Goal: Task Accomplishment & Management: Complete application form

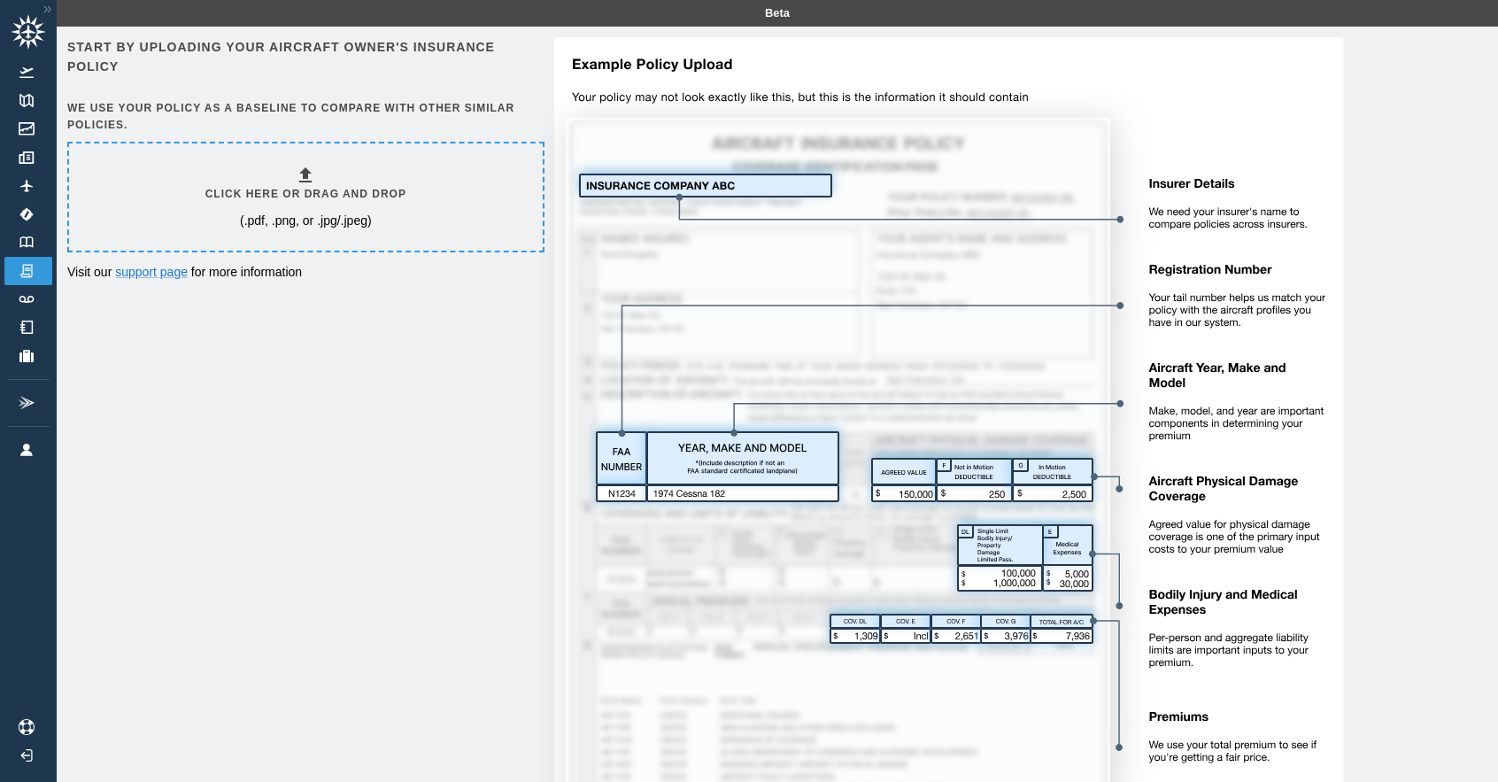
click at [350, 197] on h6 "Click here or drag and drop" at bounding box center [305, 194] width 201 height 17
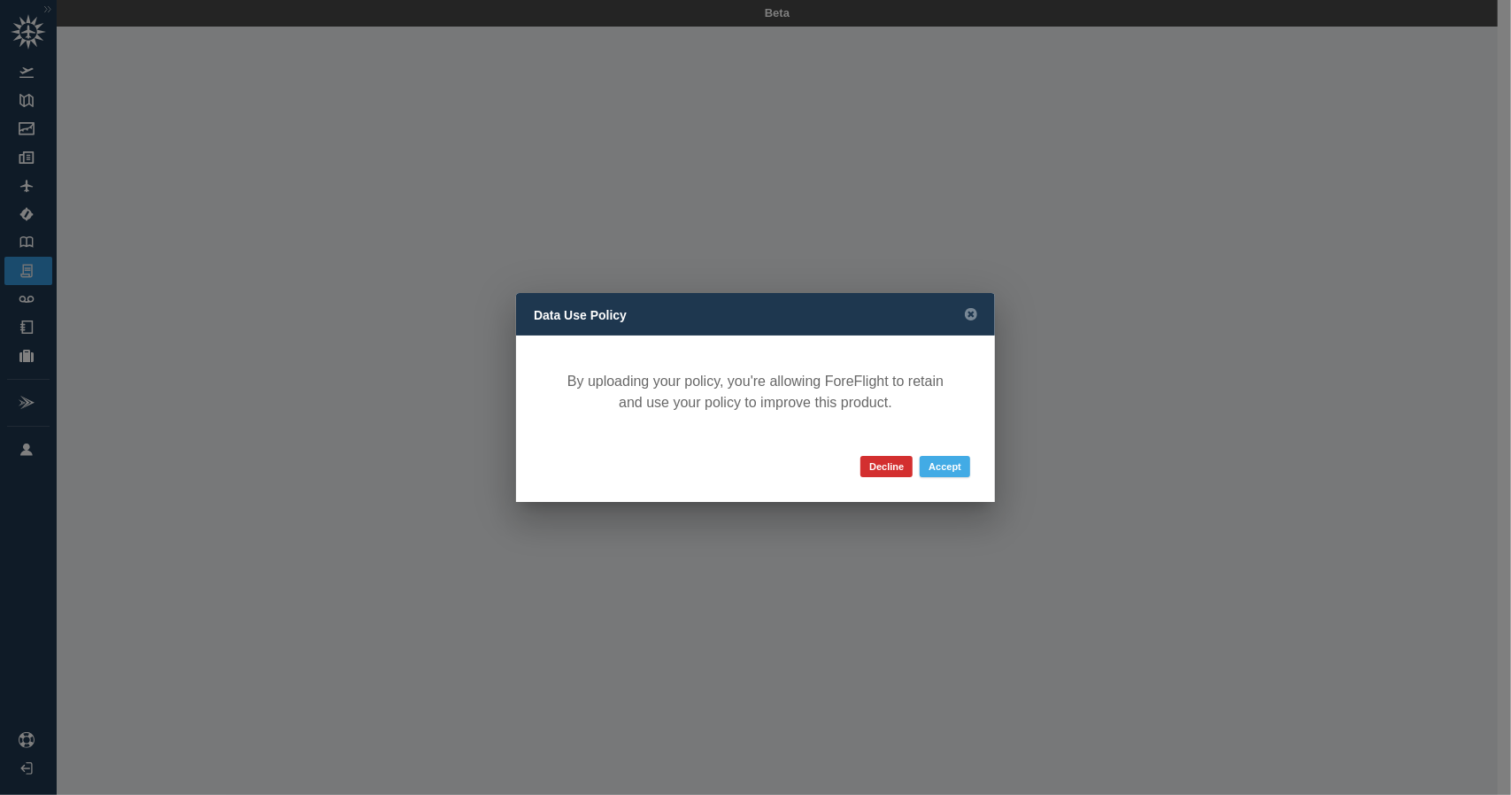
click at [949, 464] on button "Accept" at bounding box center [945, 466] width 50 height 21
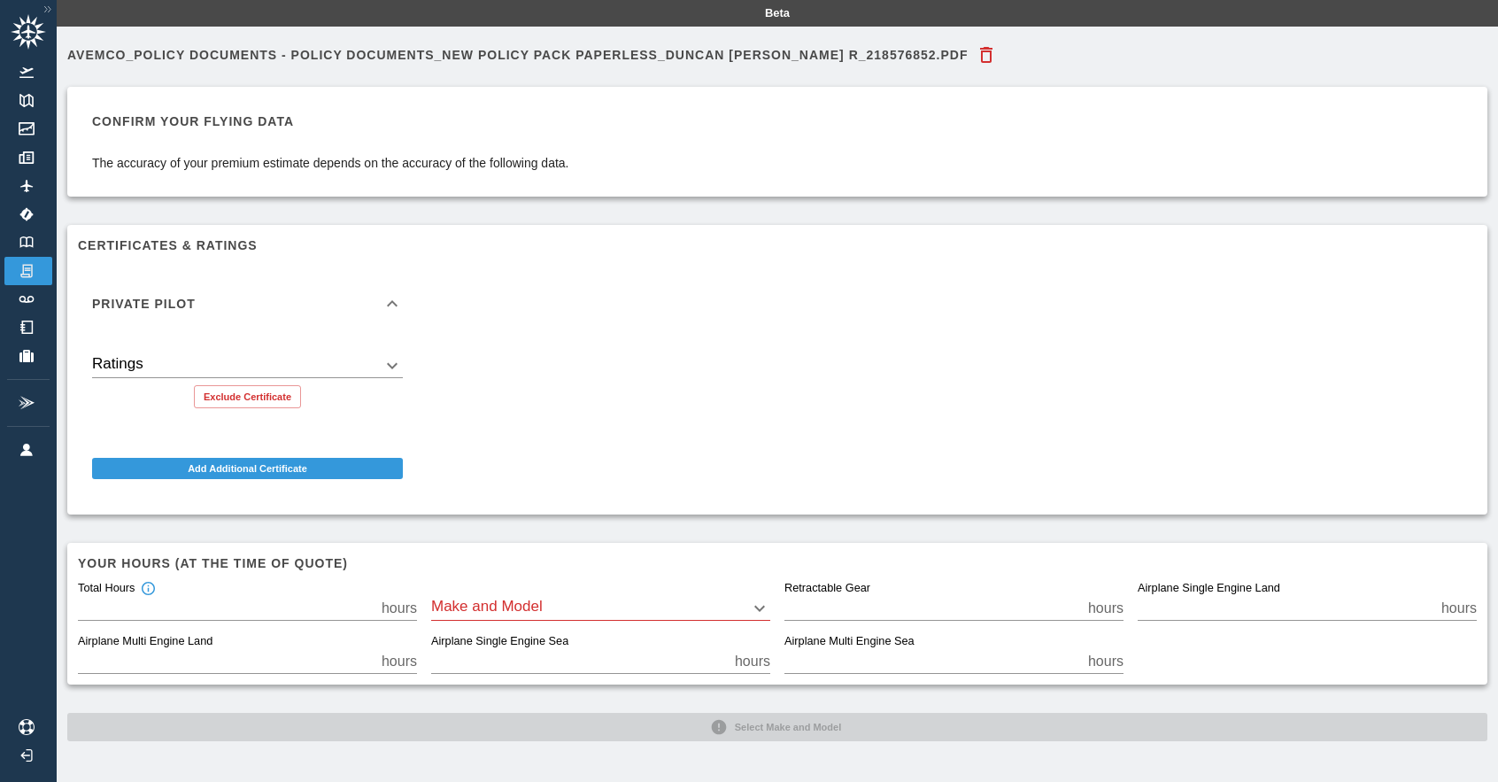
scroll to position [40, 0]
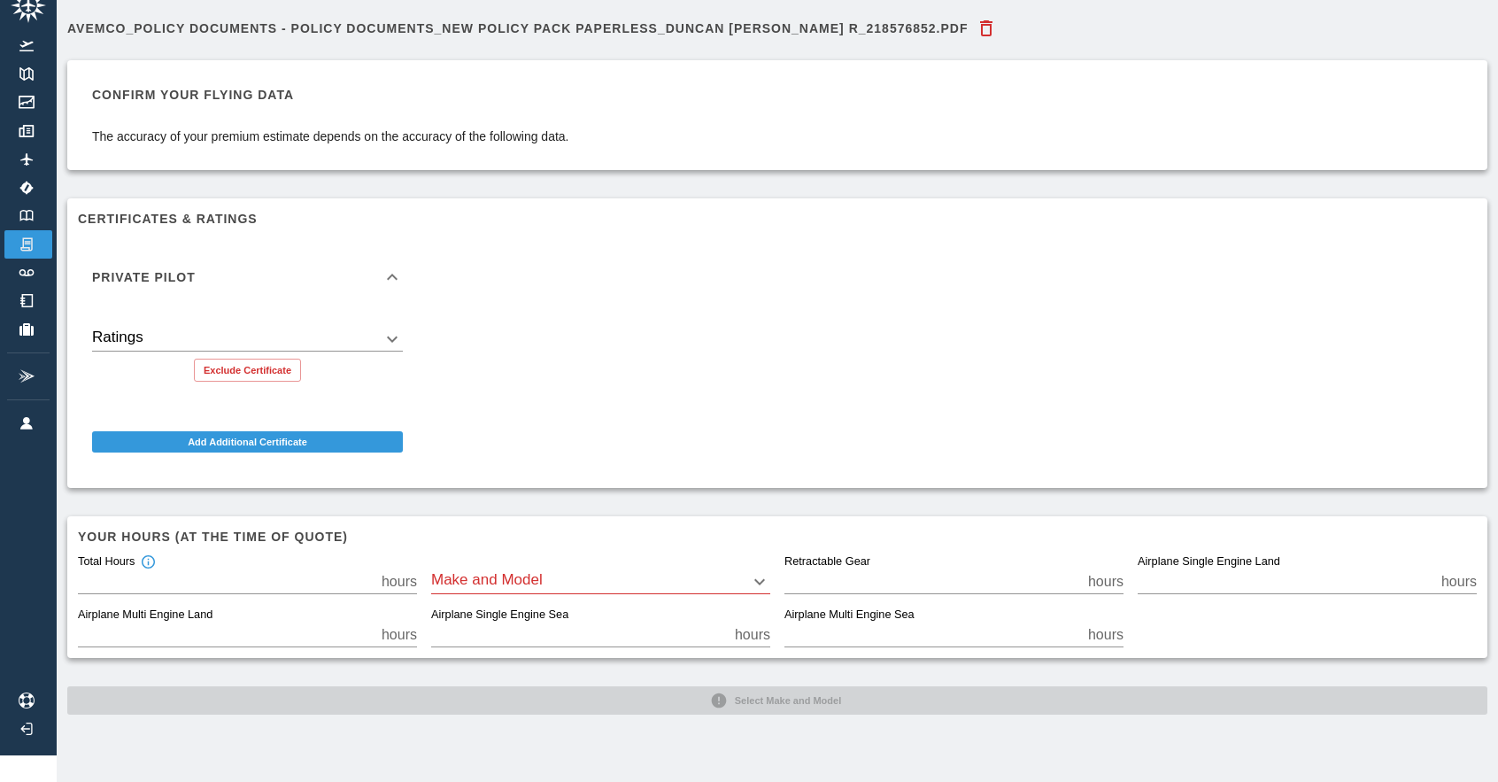
click at [400, 320] on body "Beta Avemco_Policy Documents - Policy Documents_New Policy Pack Paperless_DUNCA…" at bounding box center [749, 364] width 1498 height 782
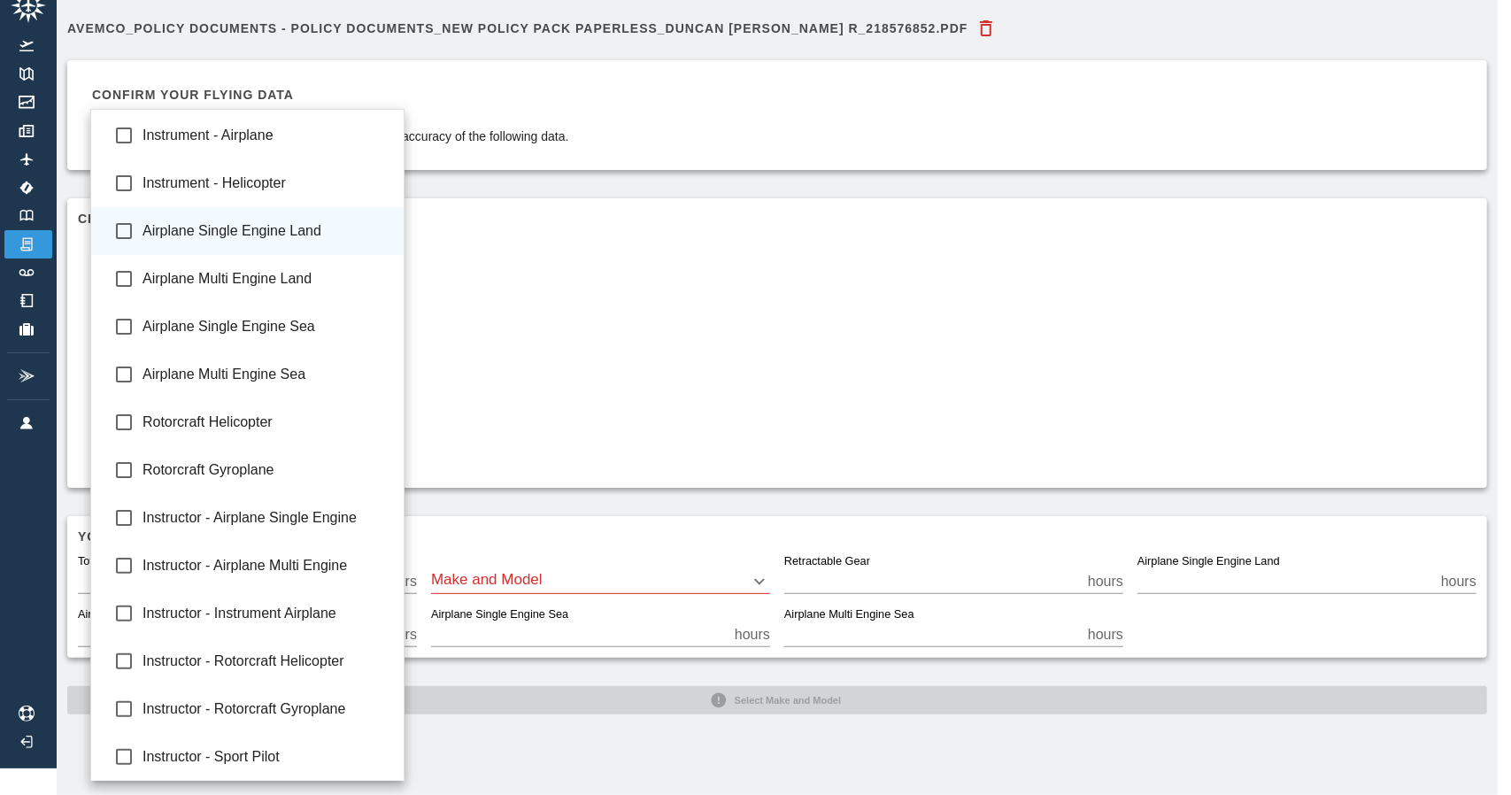
click at [319, 231] on span "Airplane Single Engine Land" at bounding box center [266, 230] width 247 height 21
type input "**********"
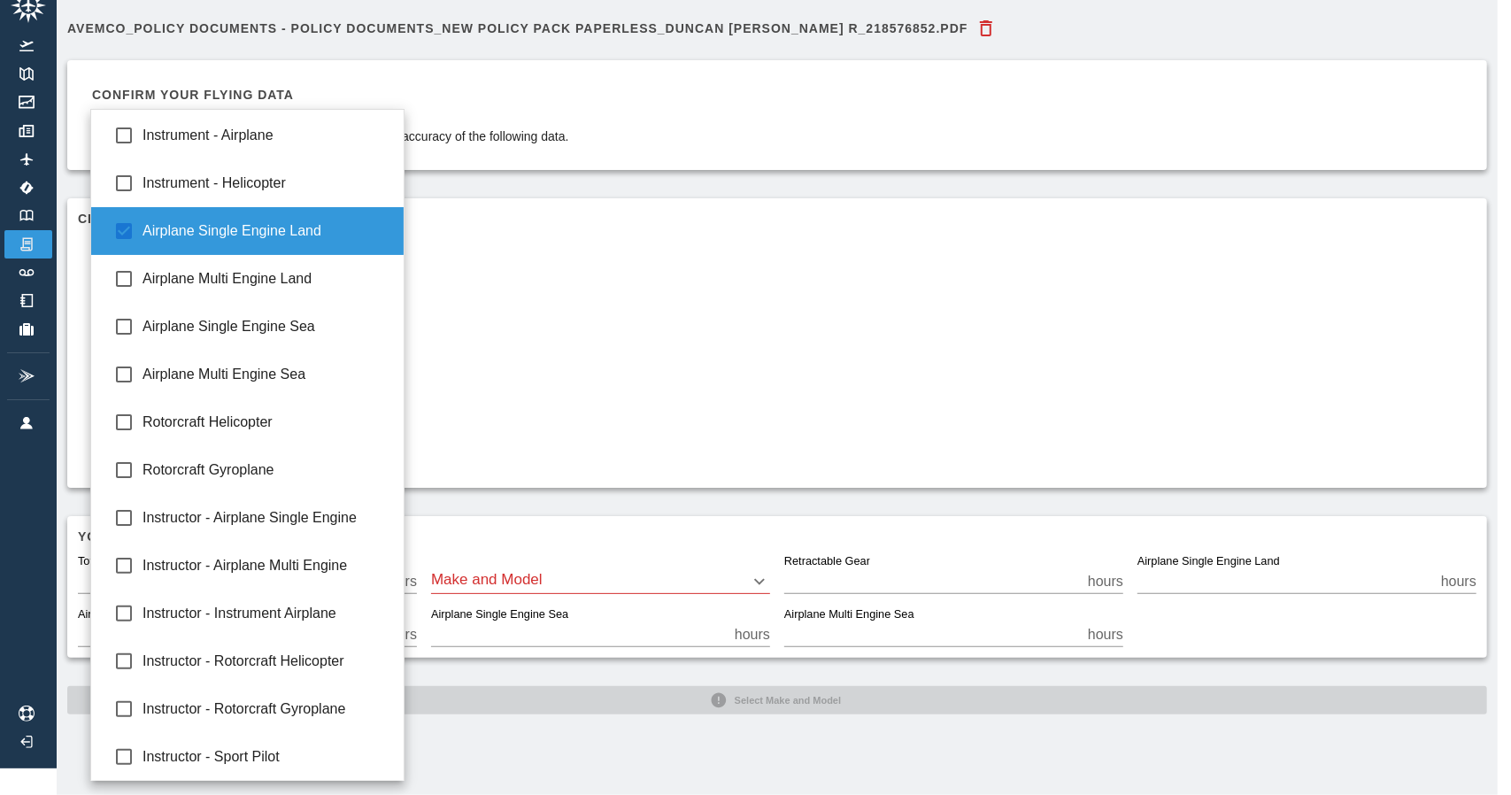
click at [678, 407] on div at bounding box center [755, 397] width 1511 height 795
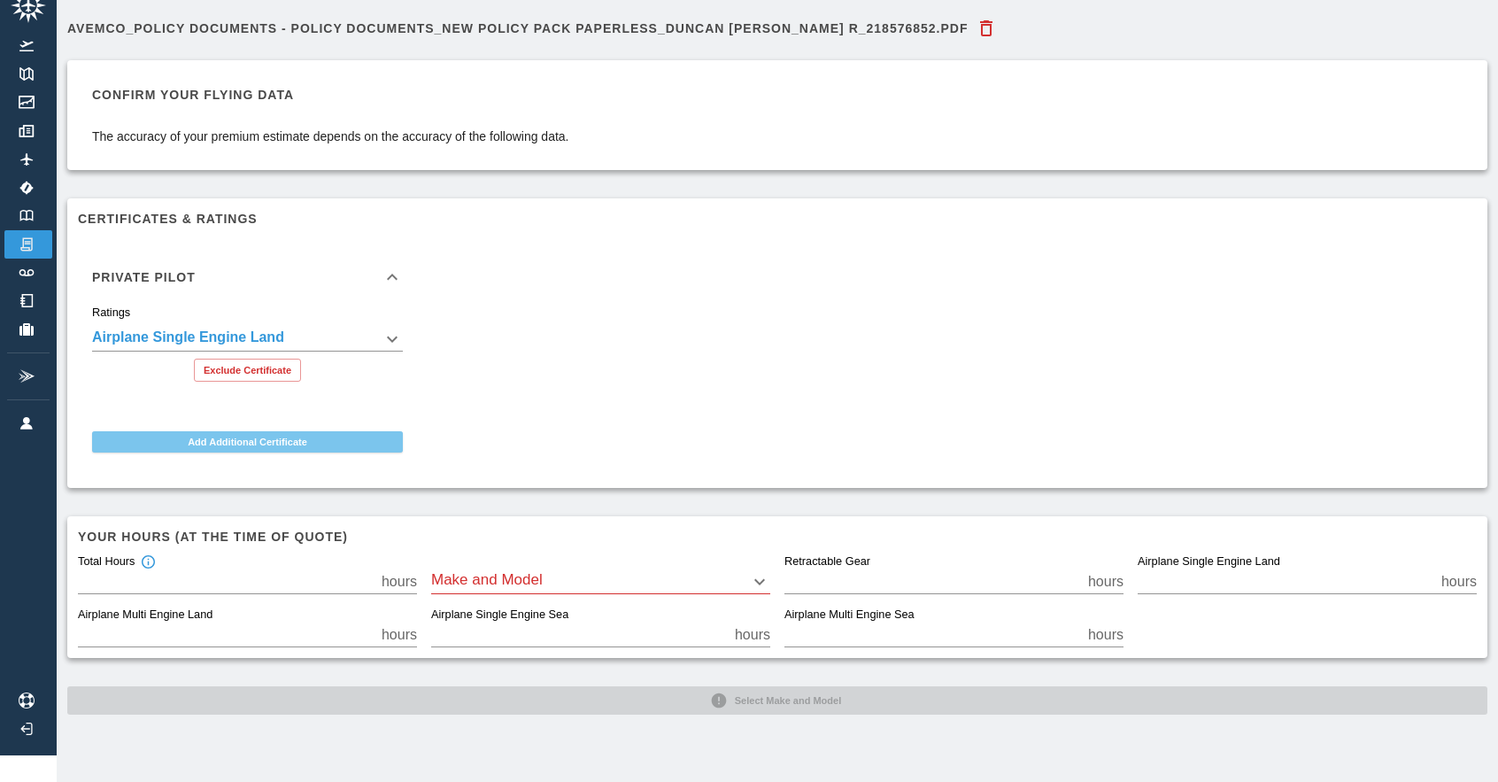
click at [296, 436] on button "Add Additional Certificate" at bounding box center [247, 441] width 311 height 21
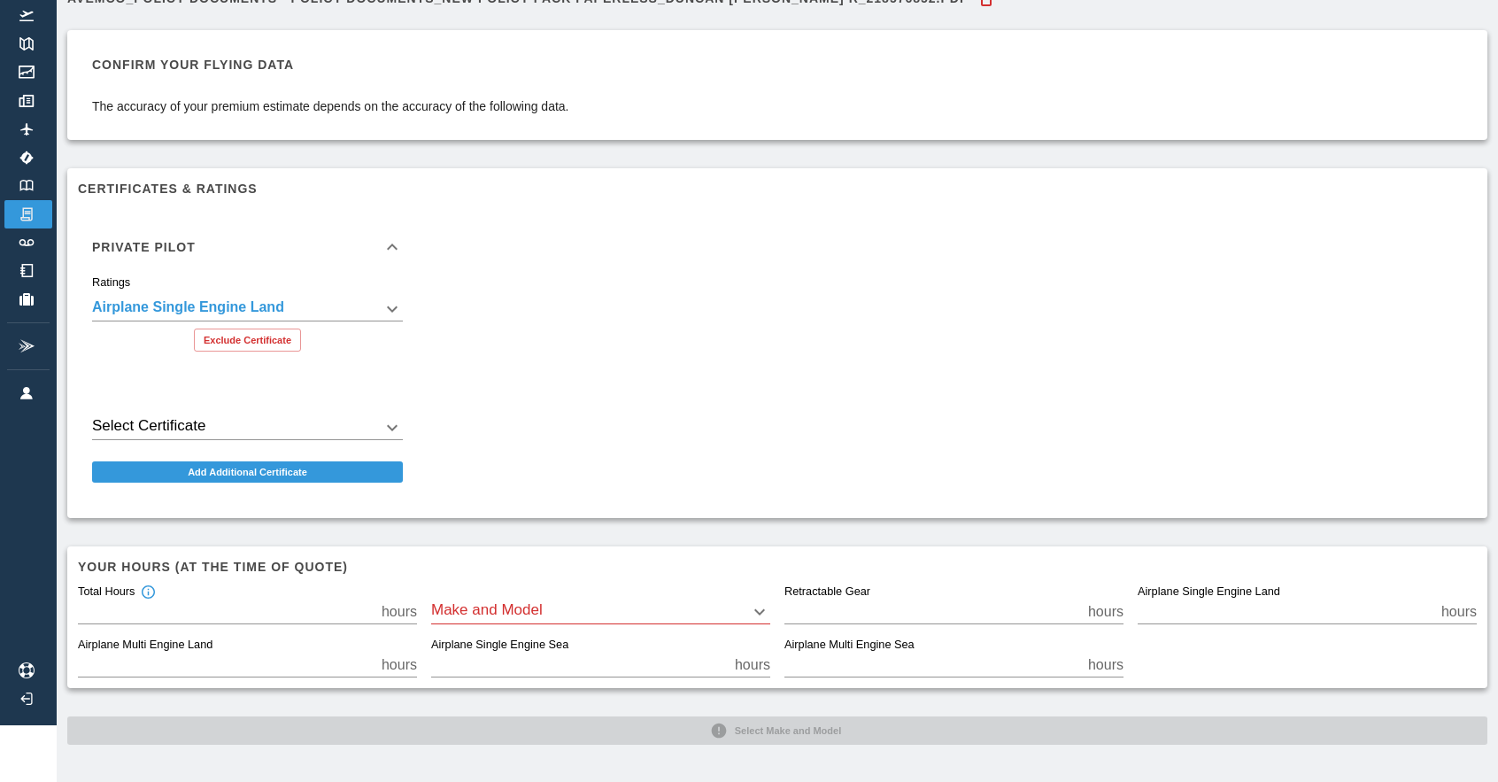
scroll to position [0, 0]
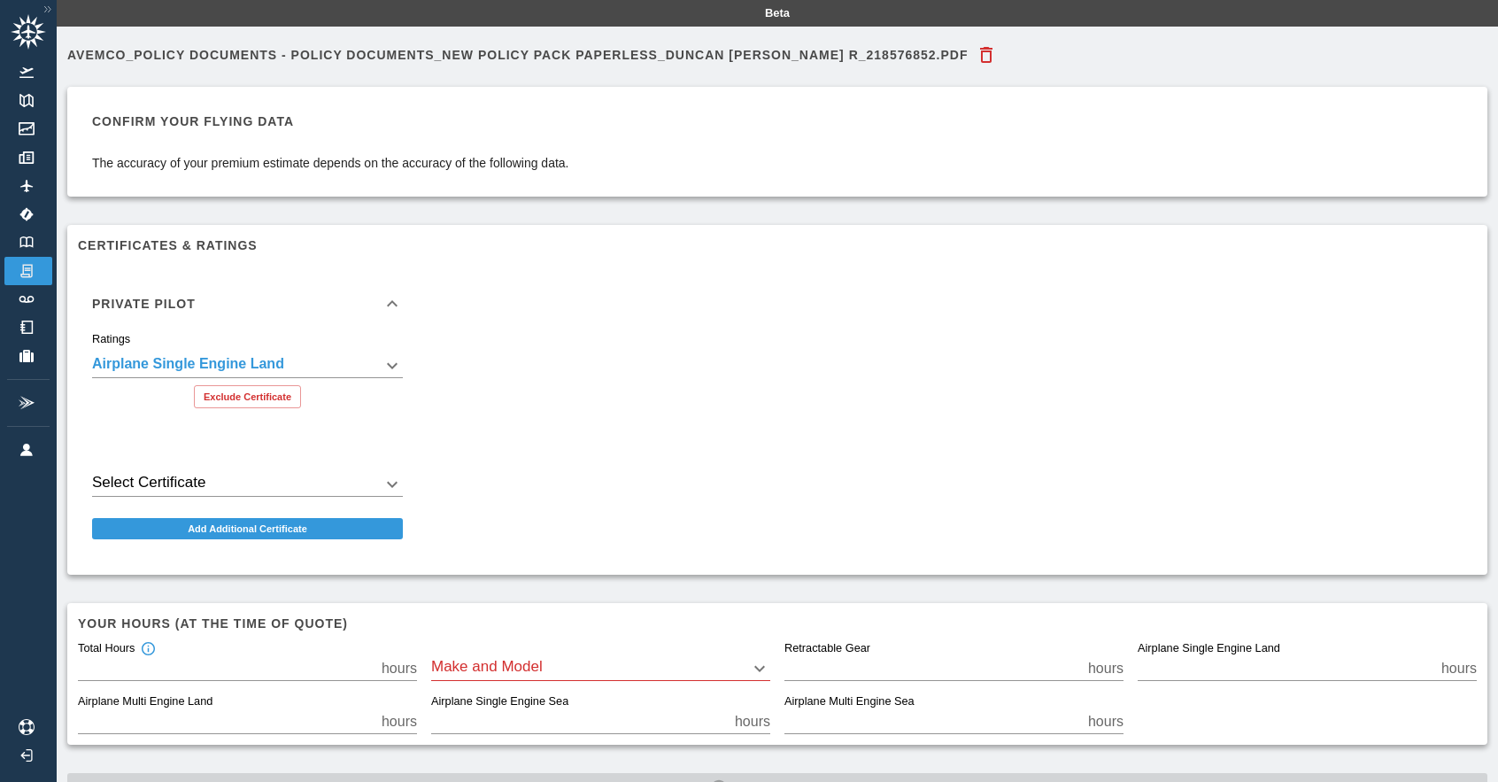
click at [520, 676] on body "**********" at bounding box center [749, 391] width 1498 height 782
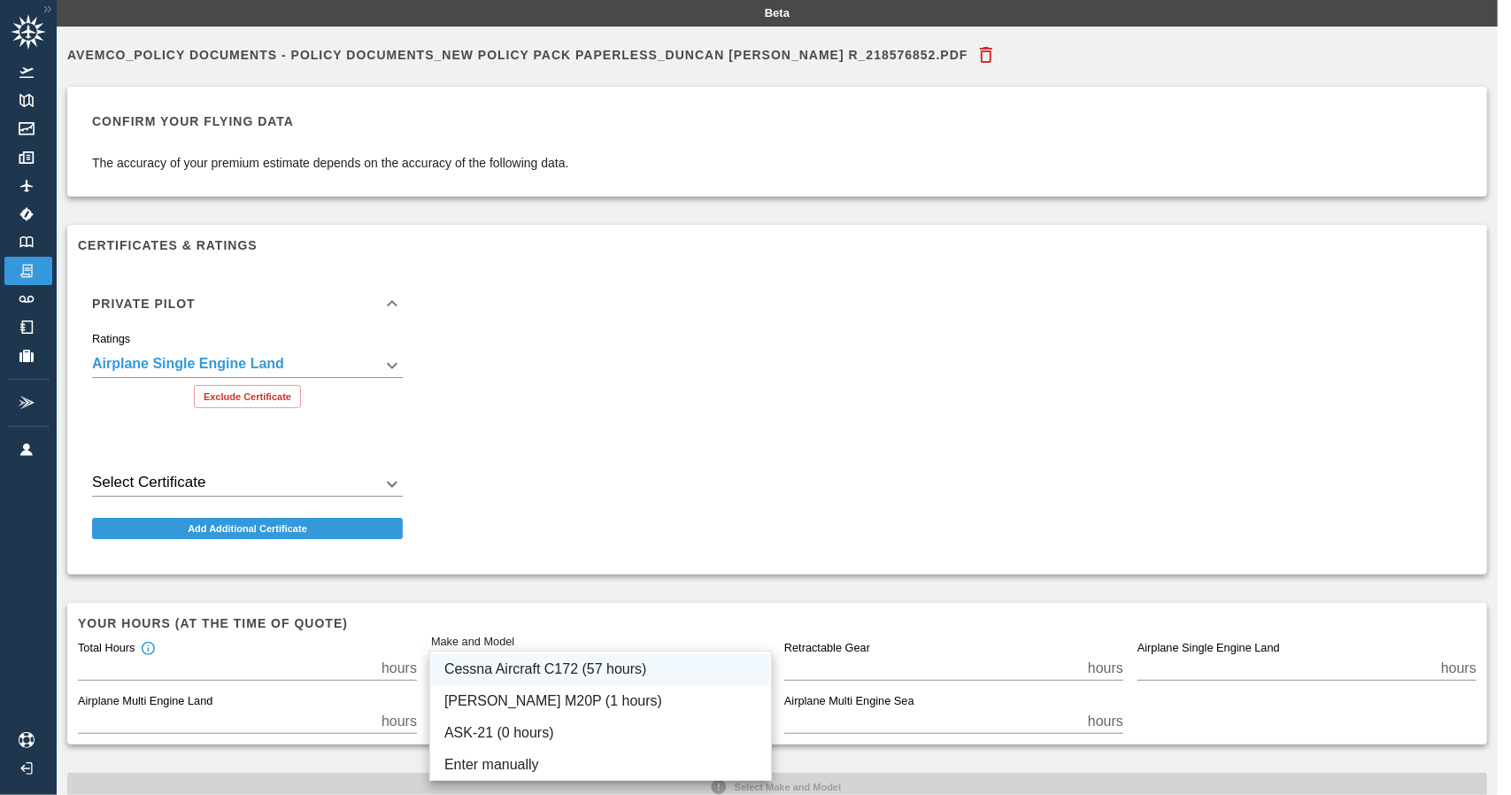
click at [630, 675] on li "Cessna Aircraft C172 (57 hours)" at bounding box center [600, 669] width 341 height 32
type input "****"
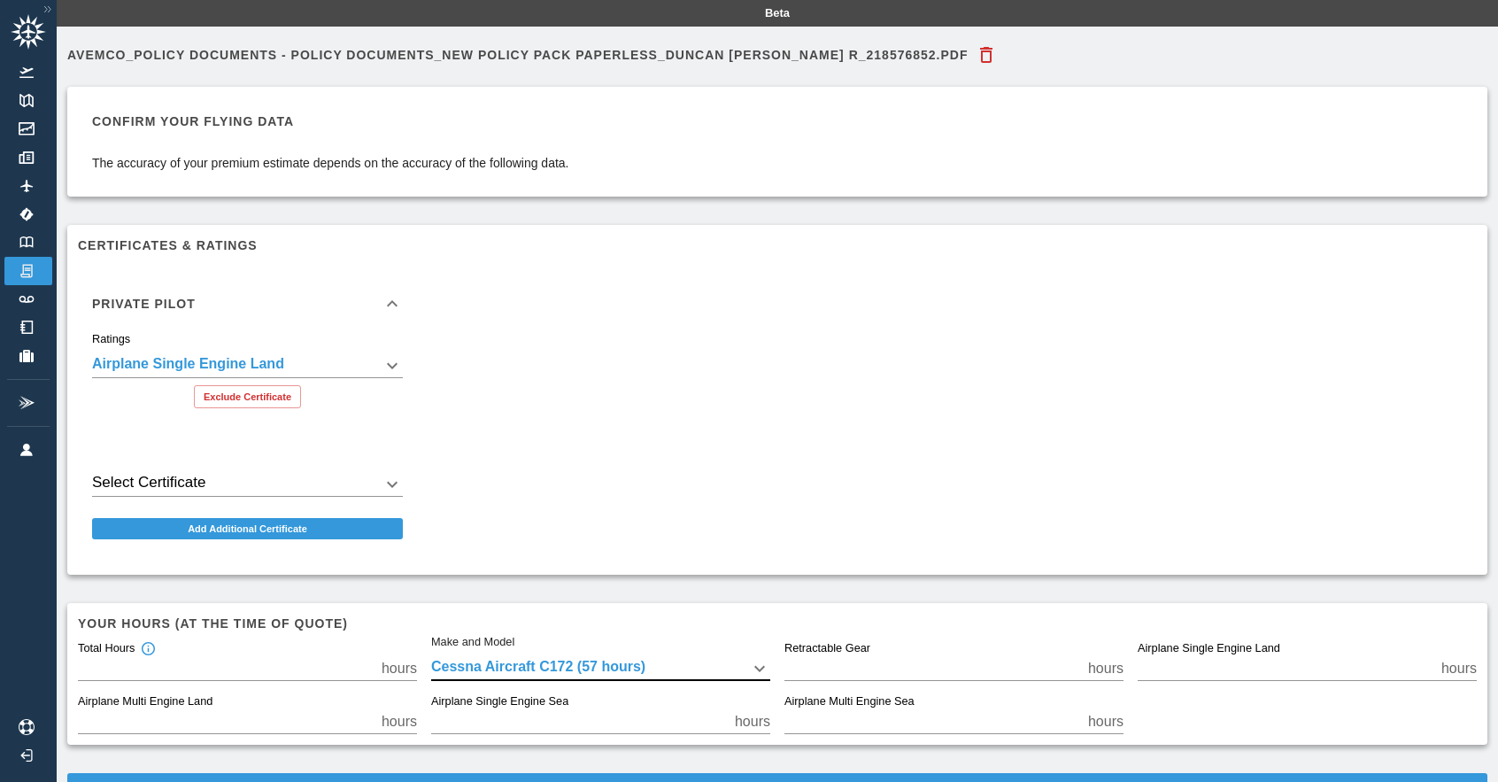
scroll to position [57, 0]
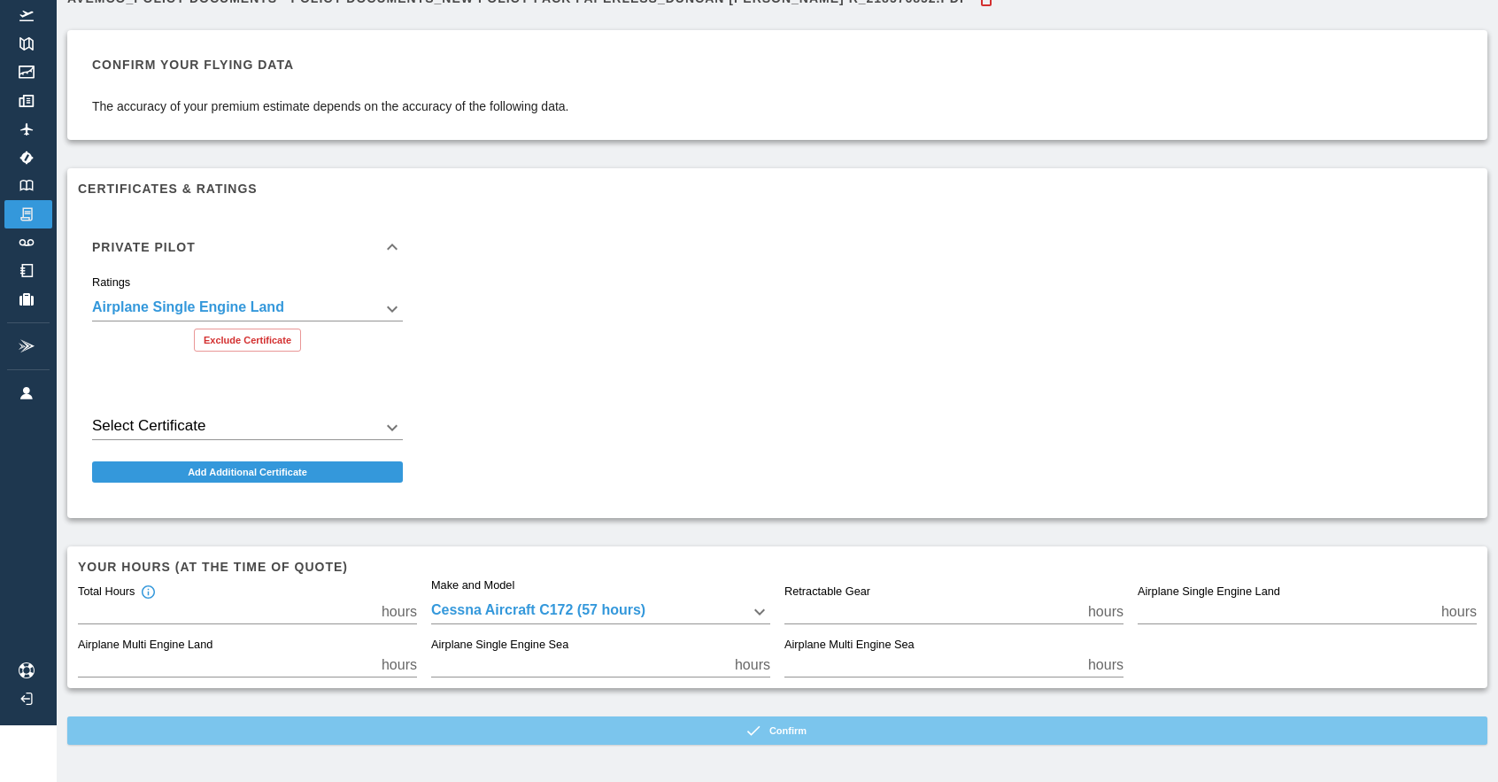
click at [689, 735] on button "Confirm" at bounding box center [777, 730] width 1420 height 28
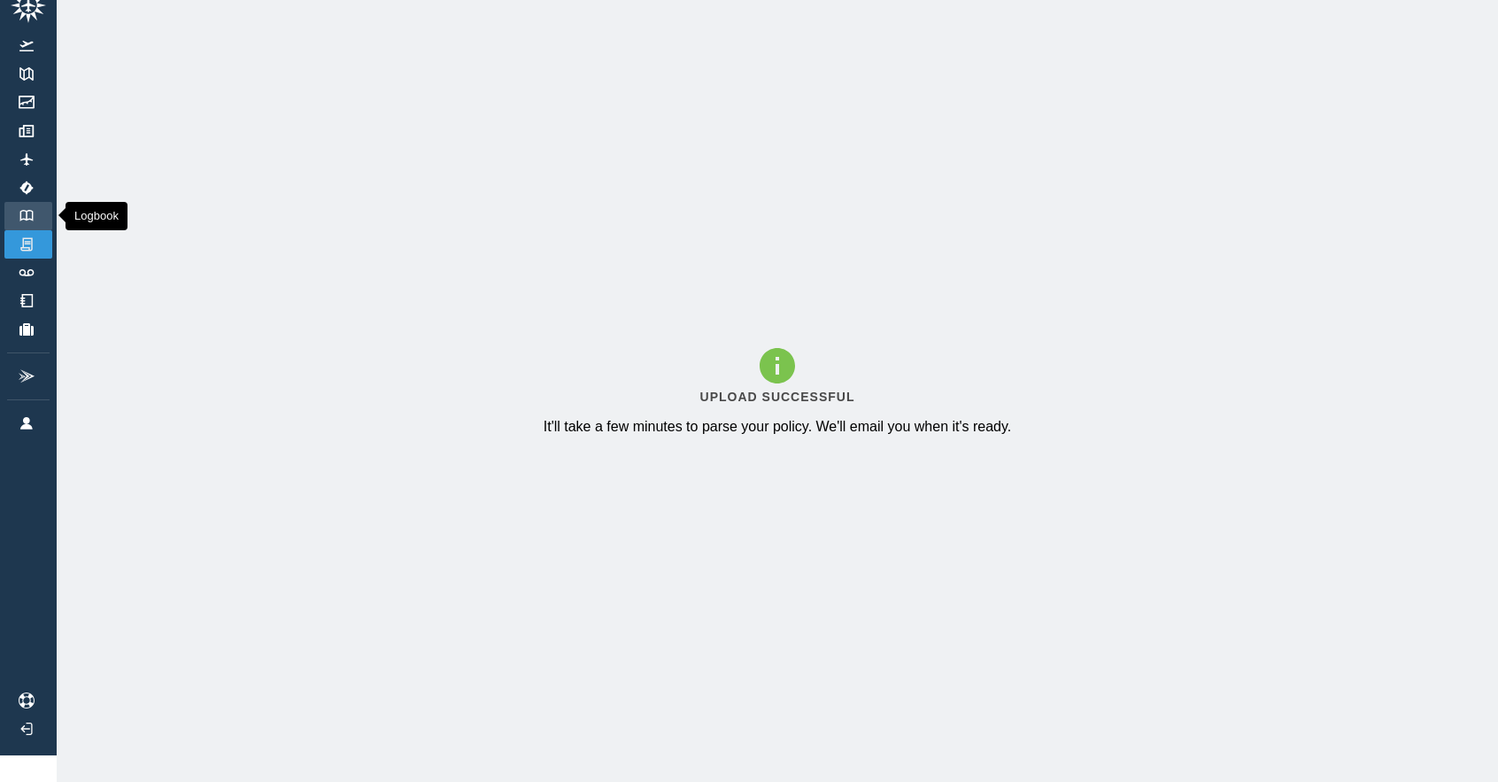
scroll to position [0, 0]
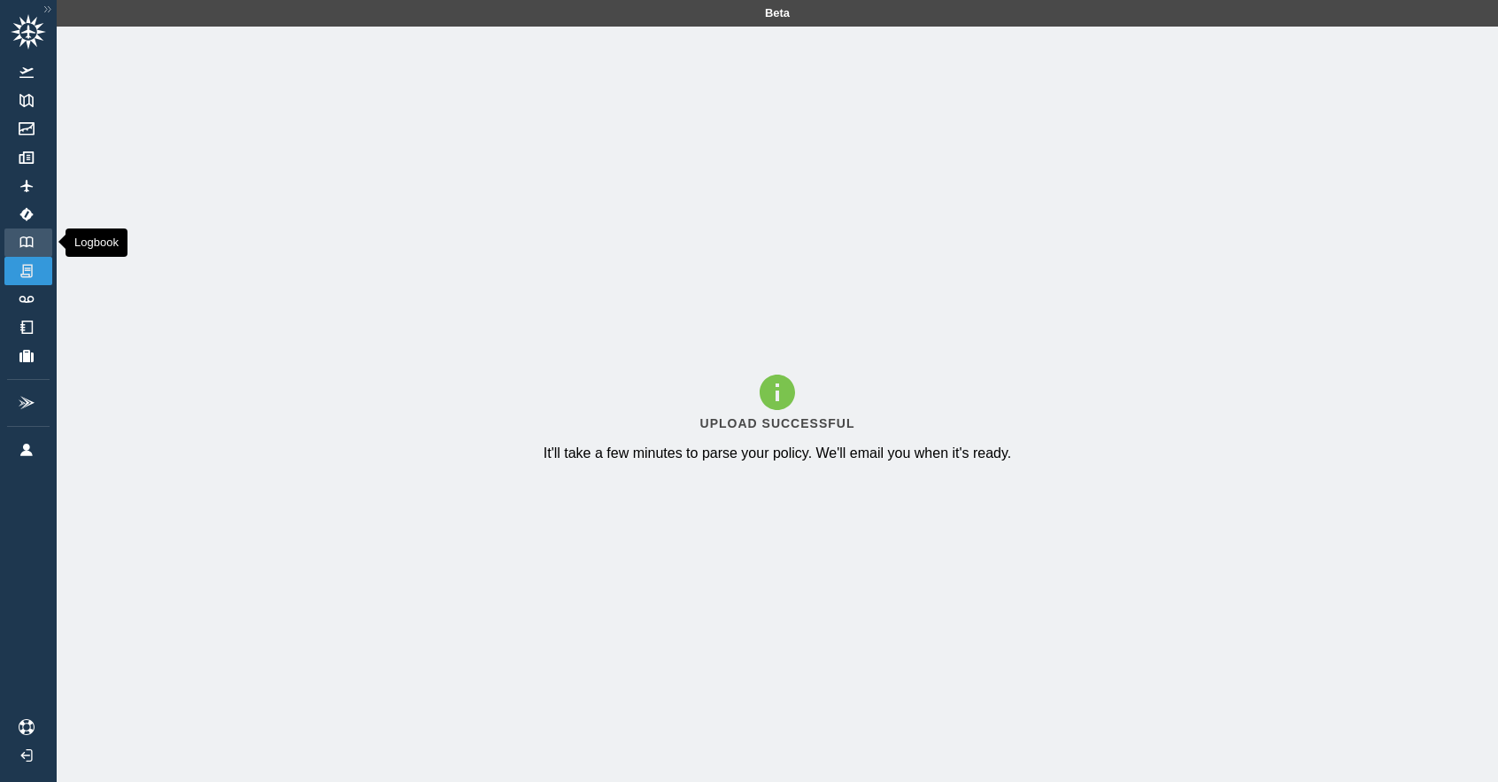
click at [28, 242] on img at bounding box center [26, 242] width 19 height 12
